Goal: Information Seeking & Learning: Learn about a topic

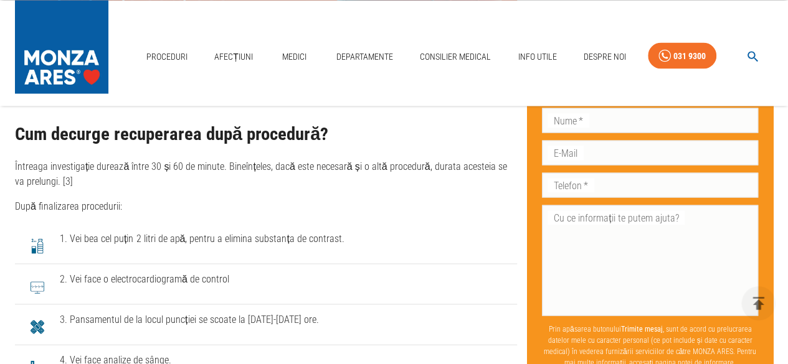
scroll to position [3369, 0]
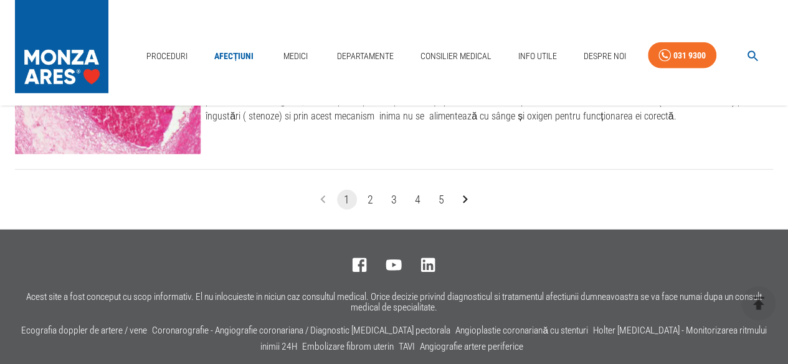
scroll to position [1619, 0]
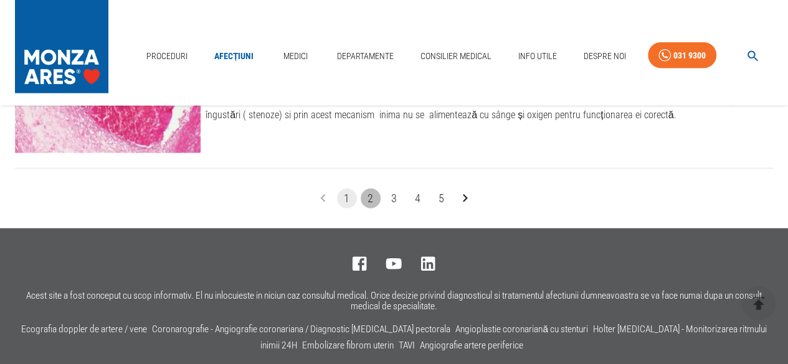
click at [376, 197] on button "2" at bounding box center [371, 199] width 20 height 20
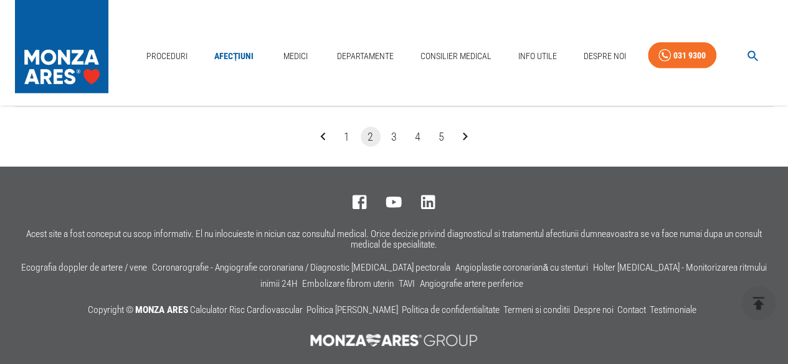
scroll to position [1681, 0]
click at [395, 133] on button "3" at bounding box center [394, 136] width 20 height 20
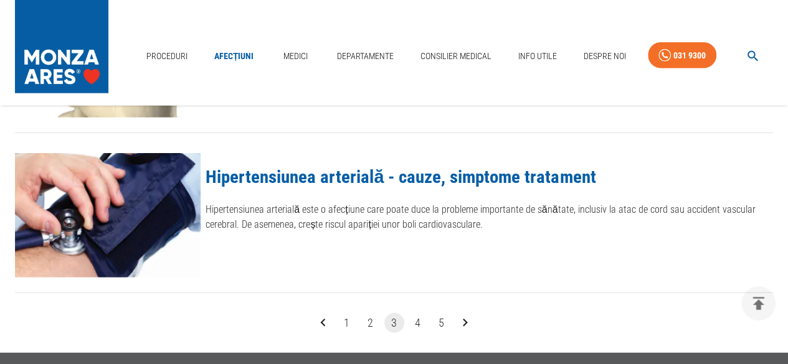
scroll to position [1494, 0]
click at [417, 318] on button "4" at bounding box center [418, 323] width 20 height 20
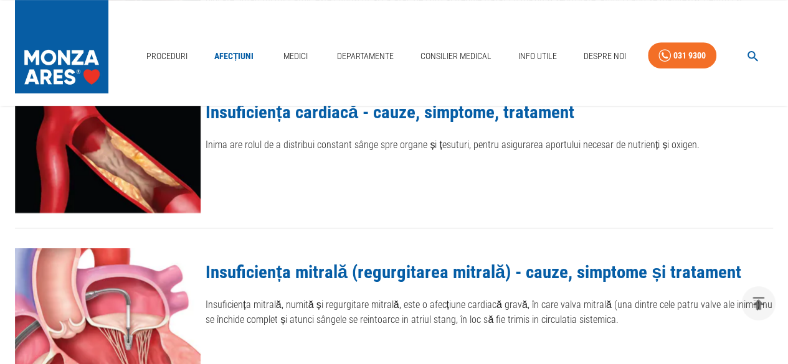
scroll to position [249, 0]
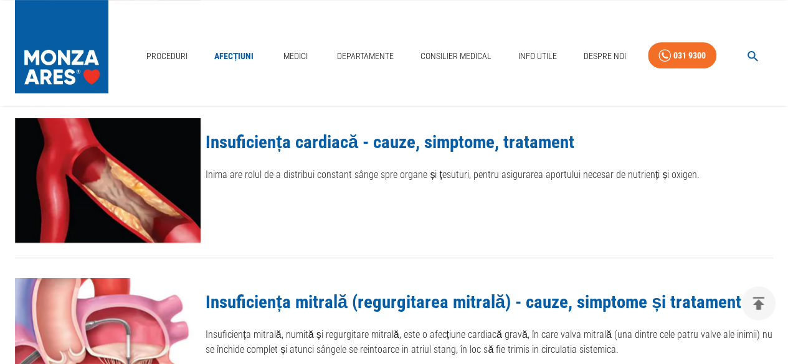
click at [370, 300] on link "Insuficiența mitrală (regurgitarea mitrală) - cauze, simptome și tratament" at bounding box center [472, 301] width 535 height 21
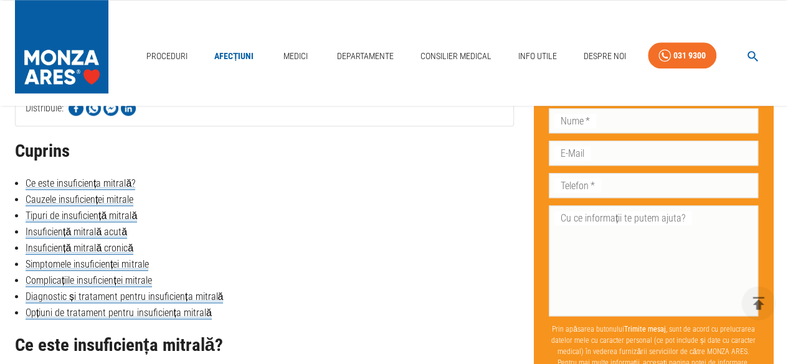
scroll to position [560, 0]
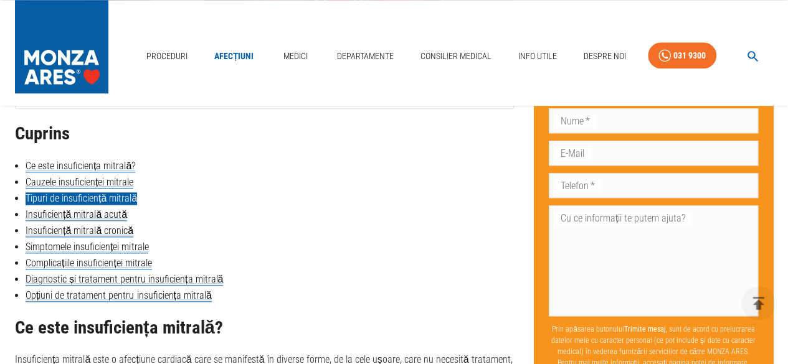
click at [93, 196] on link "Tipuri de insuficiență mitrală" at bounding box center [81, 198] width 111 height 12
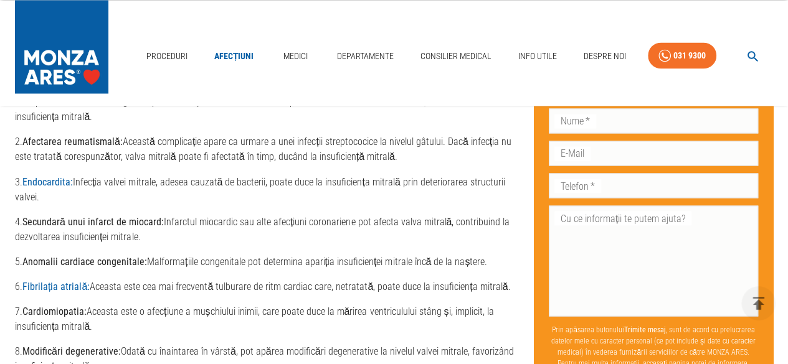
scroll to position [996, 0]
click at [295, 59] on link "Medici" at bounding box center [295, 57] width 40 height 26
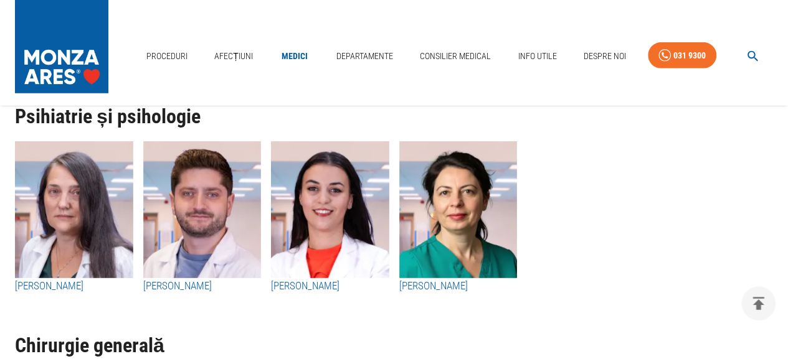
scroll to position [4172, 0]
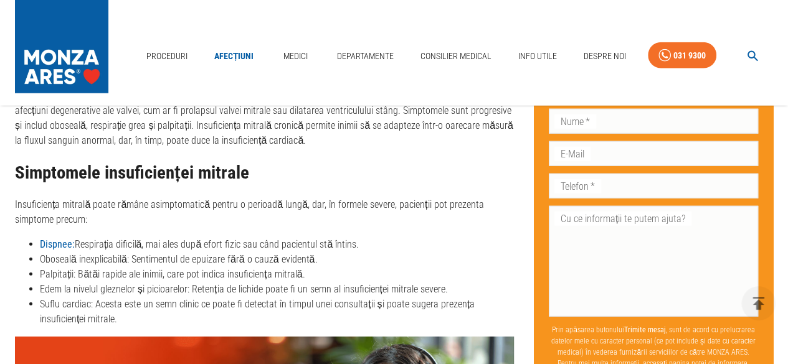
scroll to position [1557, 0]
